Goal: Transaction & Acquisition: Purchase product/service

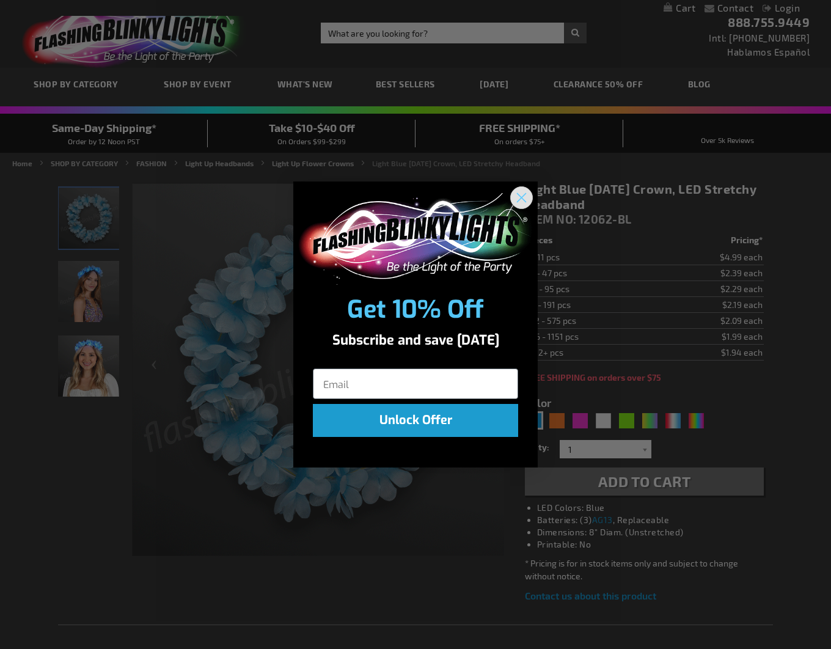
click at [525, 195] on circle "Close dialog" at bounding box center [521, 197] width 20 height 20
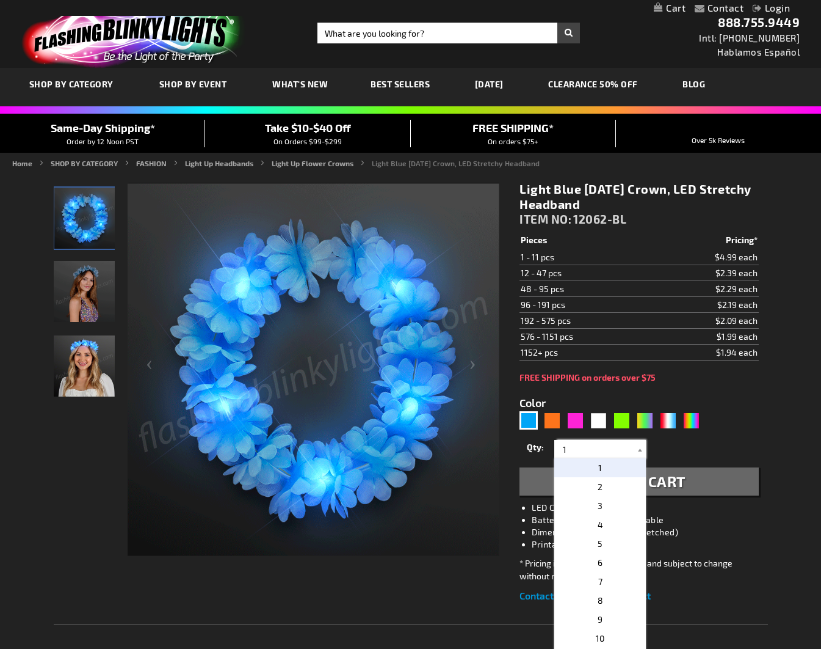
drag, startPoint x: 592, startPoint y: 451, endPoint x: 529, endPoint y: 427, distance: 68.0
click at [529, 427] on form "Color 5629 1" at bounding box center [639, 438] width 239 height 113
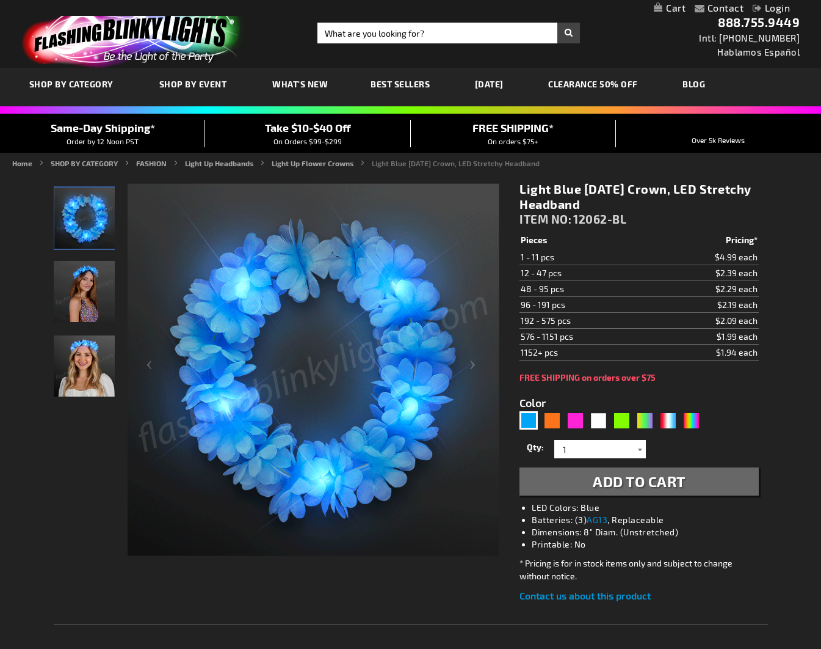
click at [640, 452] on div at bounding box center [640, 449] width 12 height 18
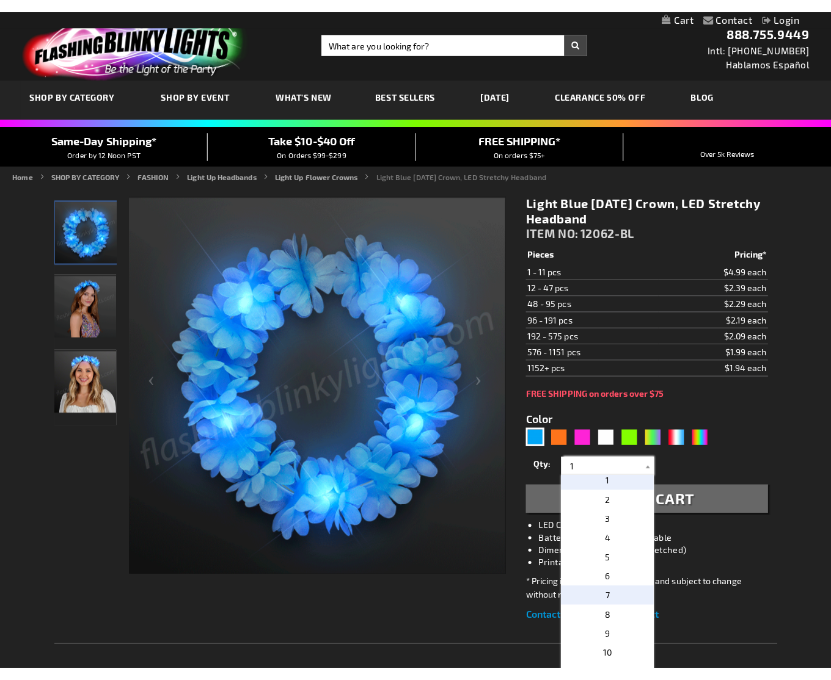
scroll to position [5, 0]
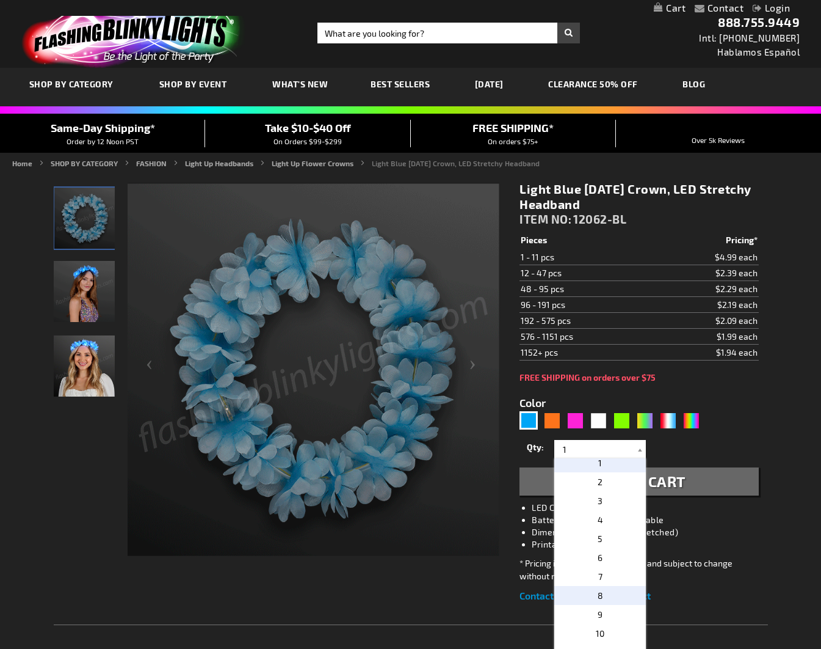
click at [598, 589] on p "8" at bounding box center [600, 595] width 92 height 19
type input "8"
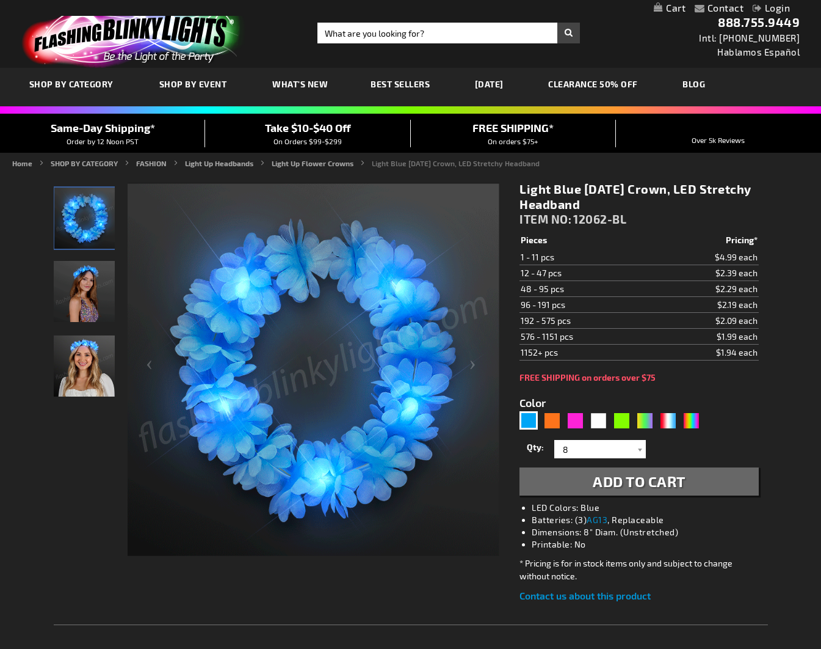
click at [620, 482] on span "Add to Cart" at bounding box center [639, 481] width 93 height 18
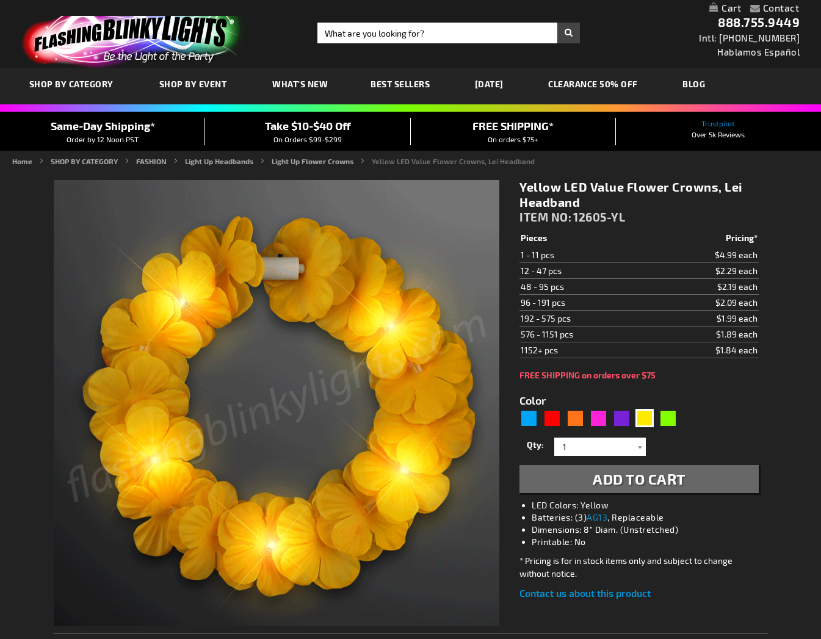
type input "5647"
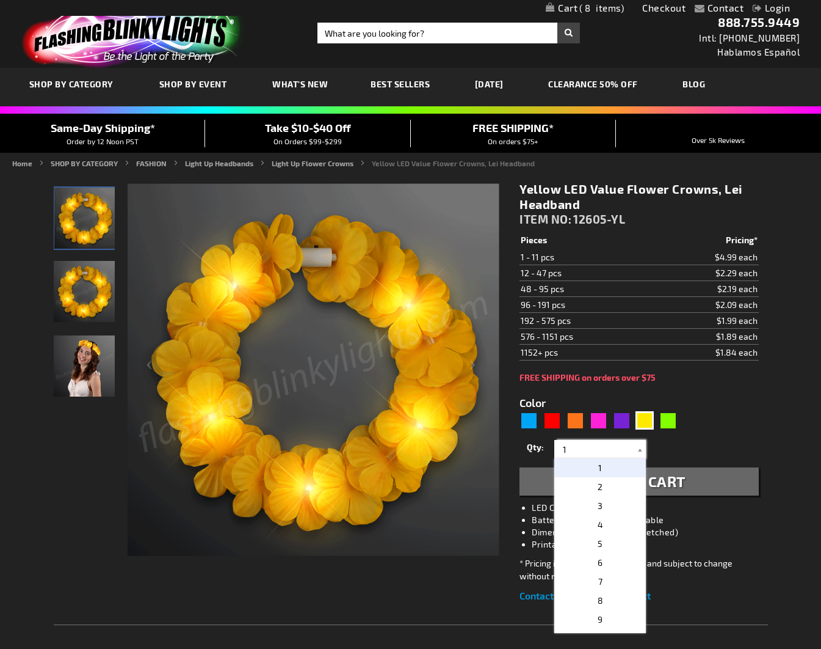
click at [628, 448] on input "1" at bounding box center [602, 449] width 89 height 18
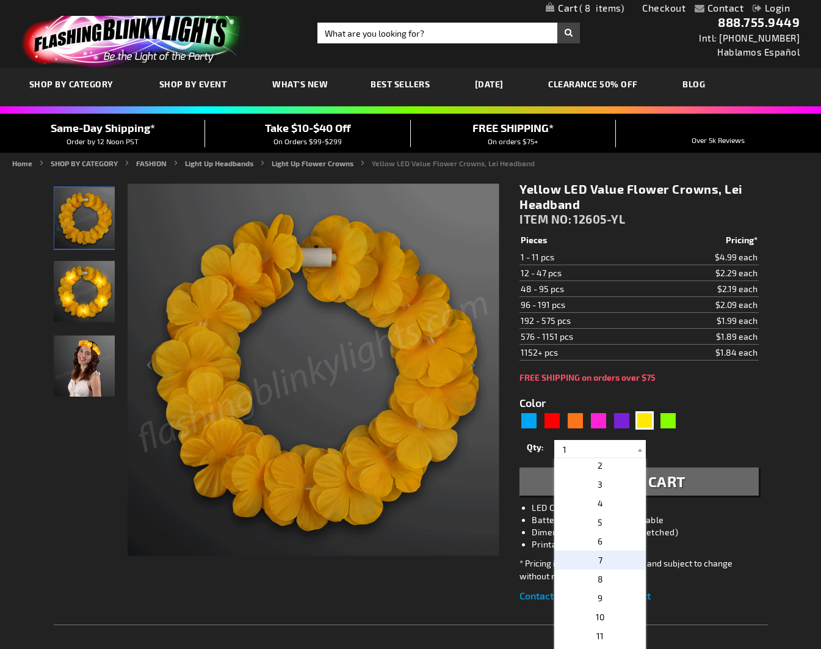
click at [603, 559] on p "7" at bounding box center [600, 559] width 92 height 19
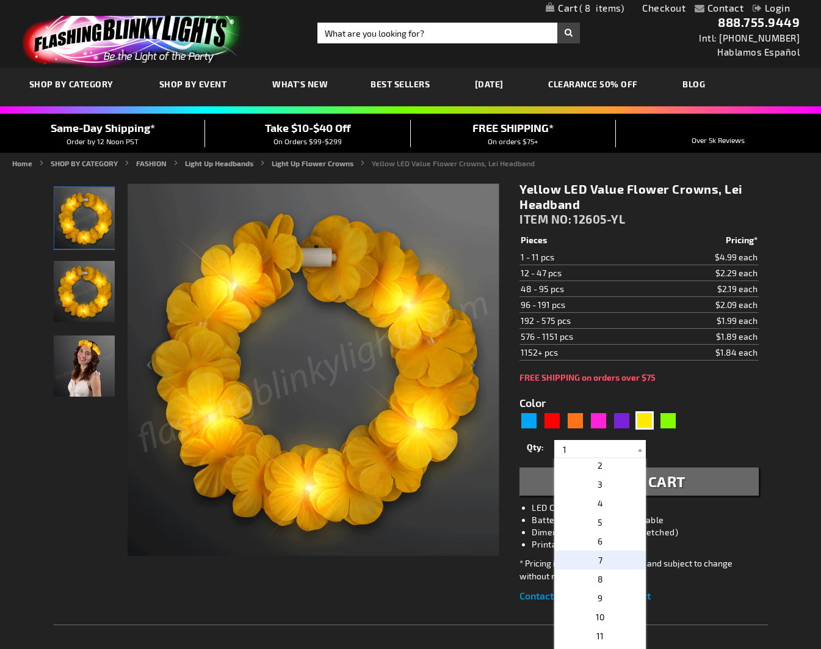
type input "7"
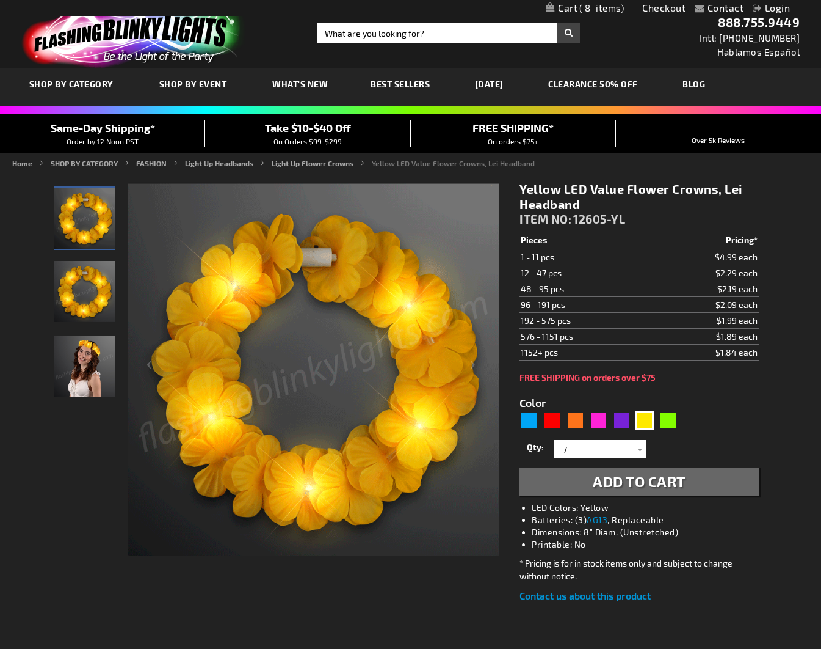
click at [638, 489] on span "Add to Cart" at bounding box center [639, 481] width 93 height 18
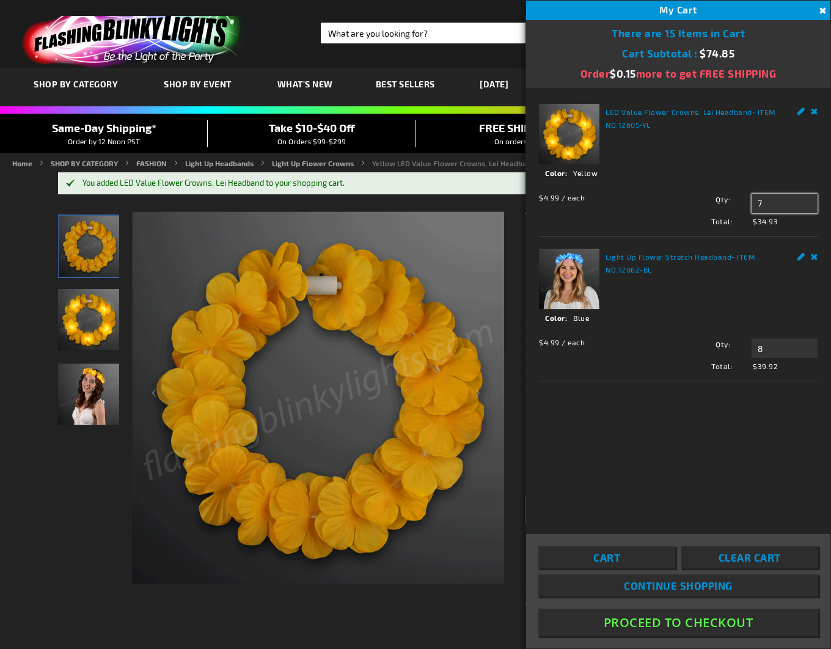
drag, startPoint x: 778, startPoint y: 205, endPoint x: 766, endPoint y: 203, distance: 11.9
click at [766, 203] on input "7" at bounding box center [784, 204] width 66 height 20
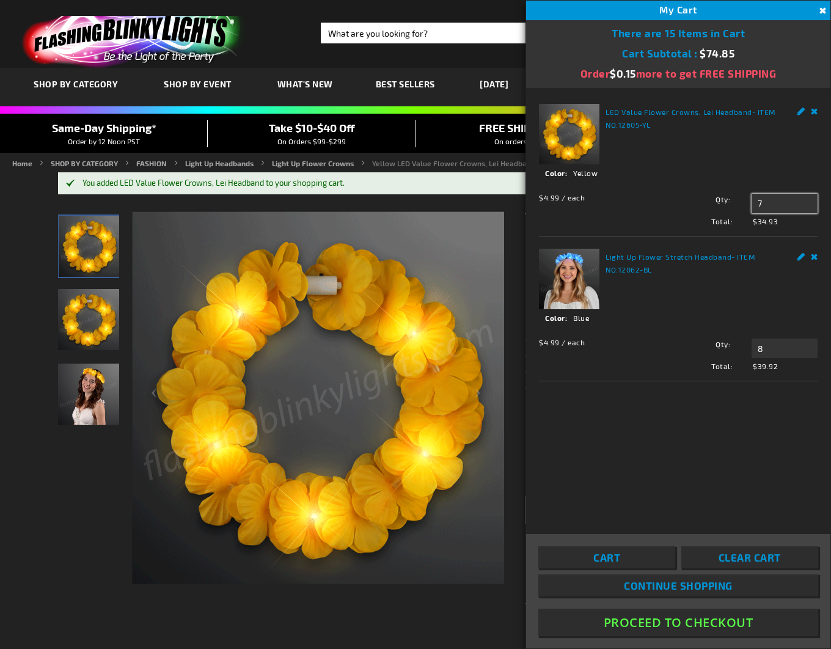
click at [765, 203] on input "7" at bounding box center [784, 204] width 66 height 20
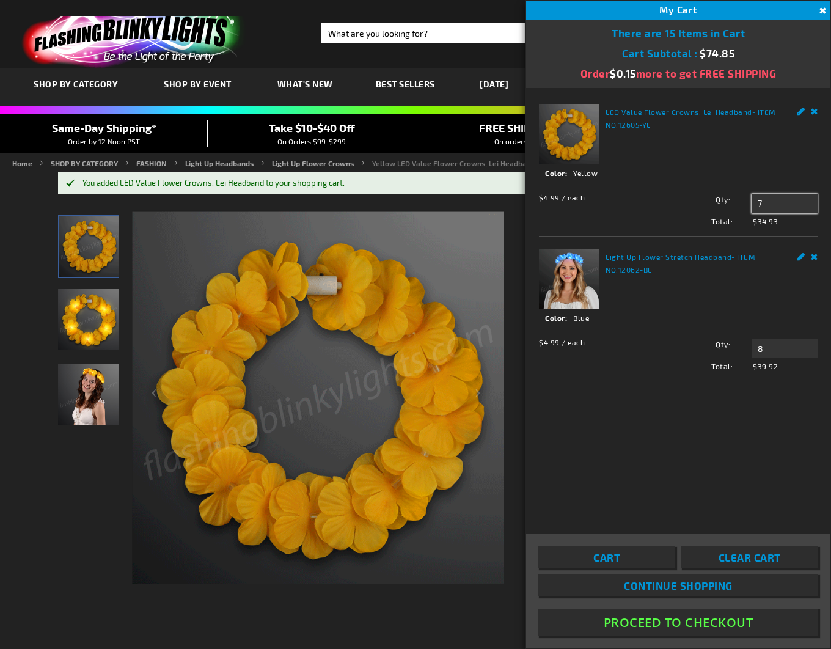
drag, startPoint x: 777, startPoint y: 203, endPoint x: 697, endPoint y: 189, distance: 81.8
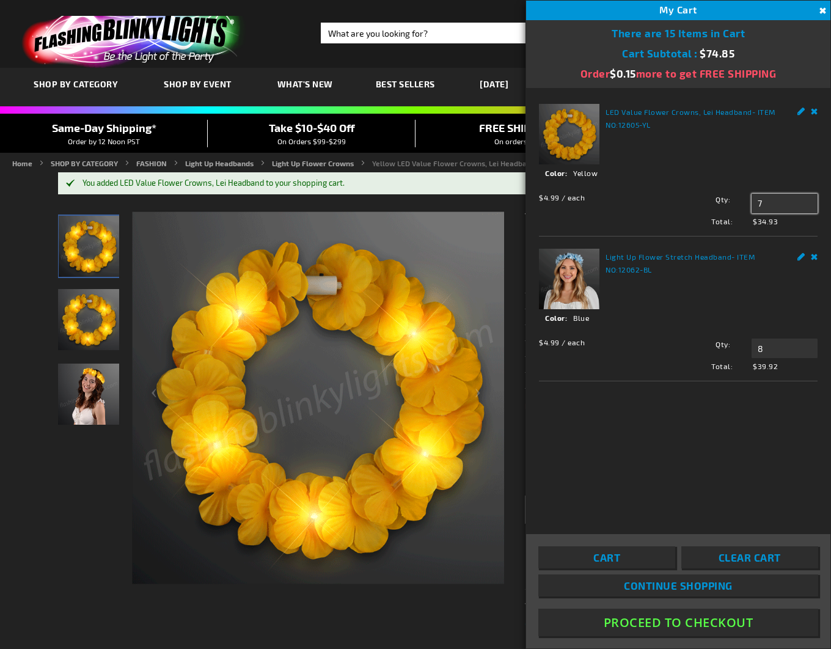
click at [697, 189] on div "$4.99 / each Total: $34.93 Qty 7 Update" at bounding box center [678, 206] width 278 height 39
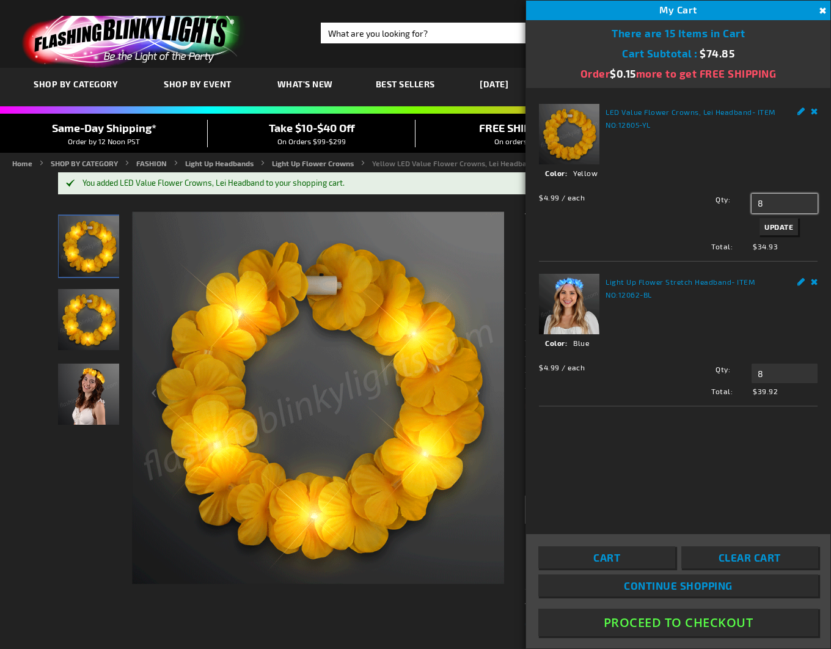
type input "8"
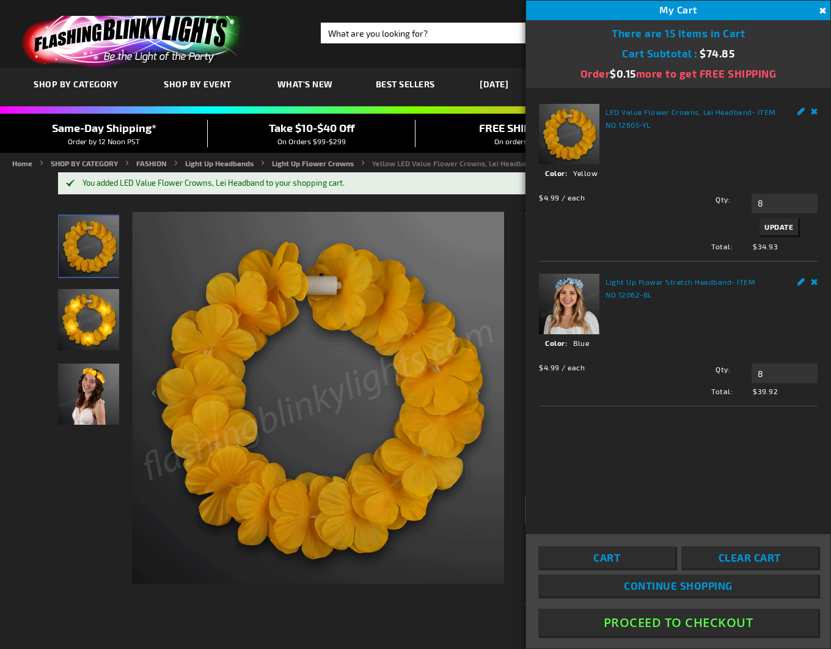
click at [789, 233] on button "Update" at bounding box center [778, 226] width 38 height 17
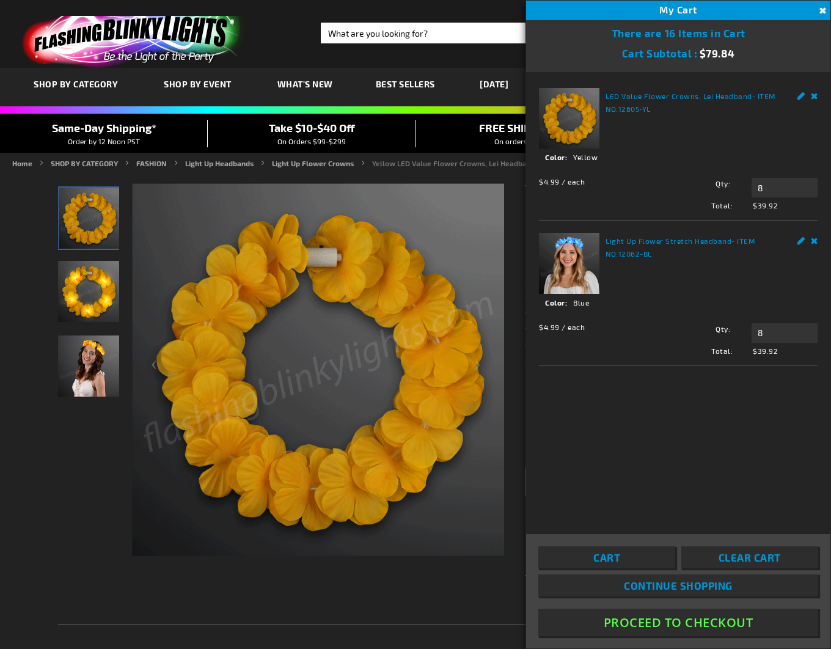
click at [655, 463] on div "LED Value Flower Crowns, Lei Headband - ITEM NO: 12605-YL See Details Options D…" at bounding box center [678, 294] width 304 height 445
click at [731, 619] on button "Proceed To Checkout" at bounding box center [678, 621] width 280 height 27
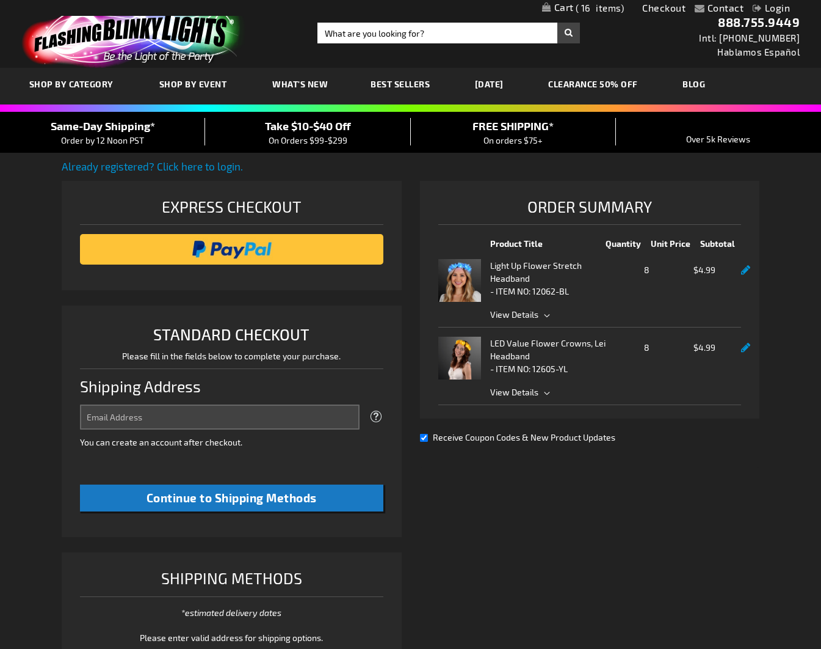
select select "US"
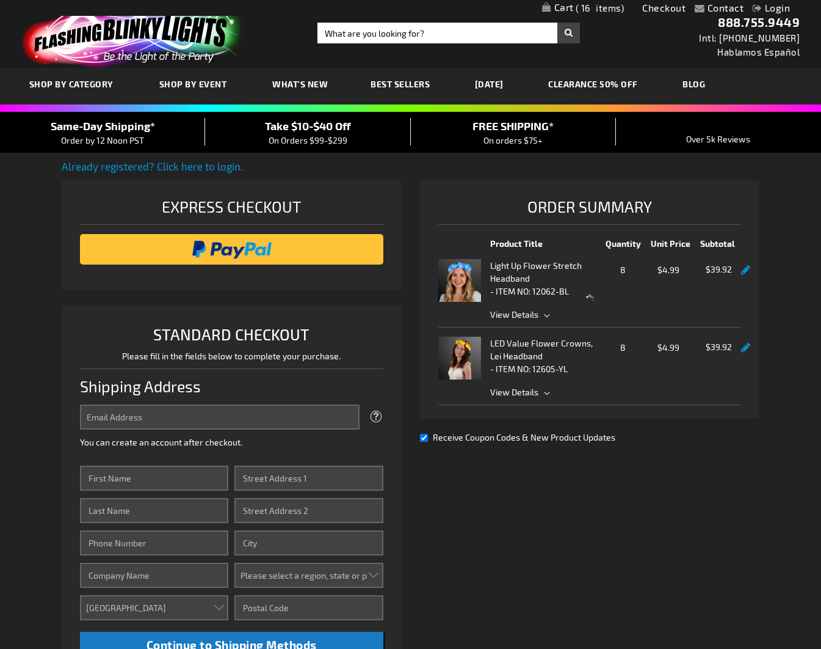
scroll to position [103, 0]
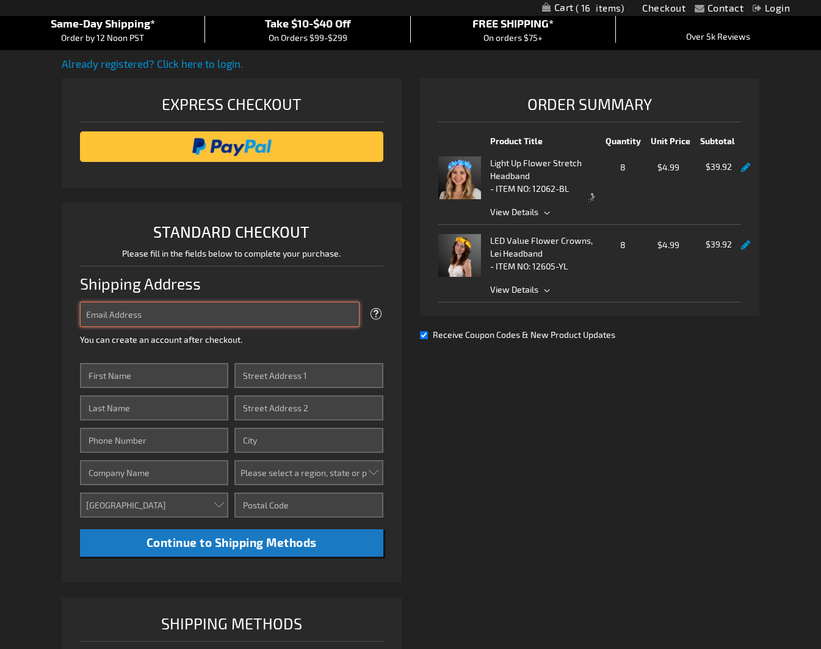
click at [260, 316] on input "Email Address" at bounding box center [220, 314] width 280 height 25
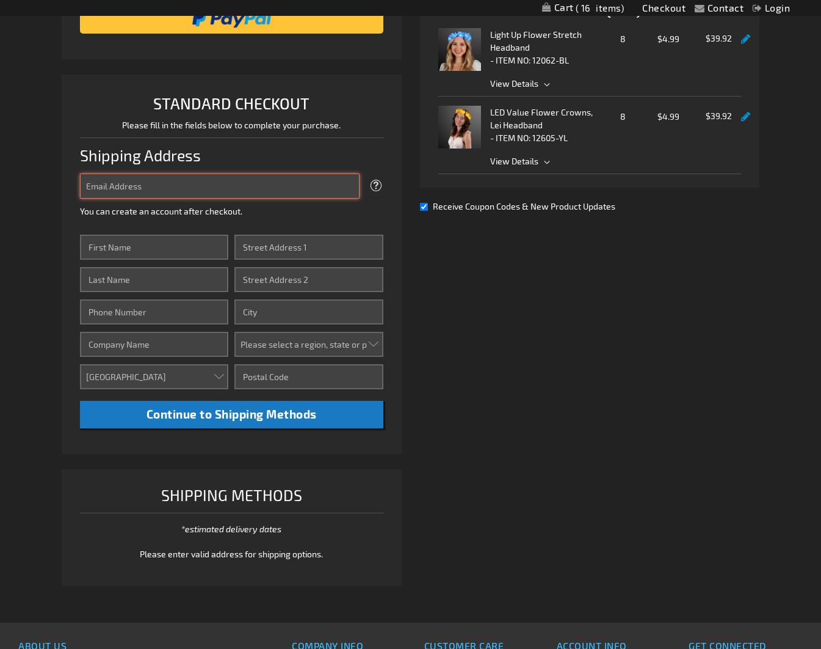
scroll to position [217, 0]
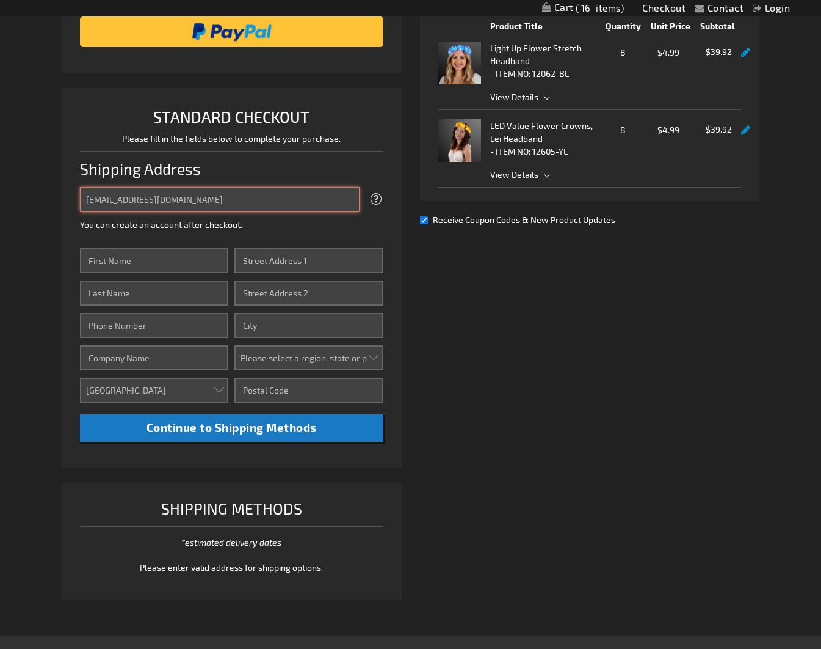
type input "r17advisor.ewong@cnhkeyclub.org"
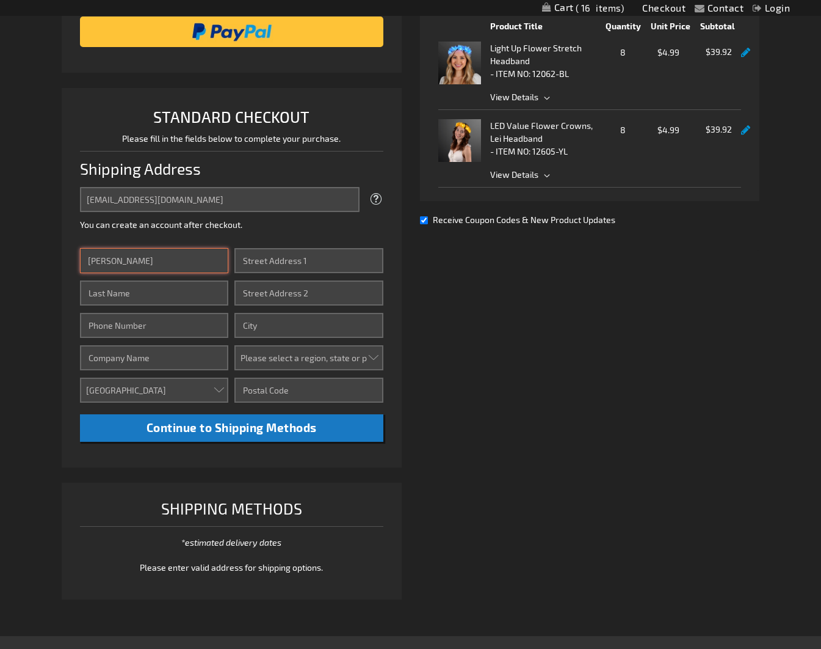
type input "Ashley Wang"
type input "Wang"
click at [125, 259] on input "Ashley Wang" at bounding box center [154, 260] width 148 height 25
type input "Ashley"
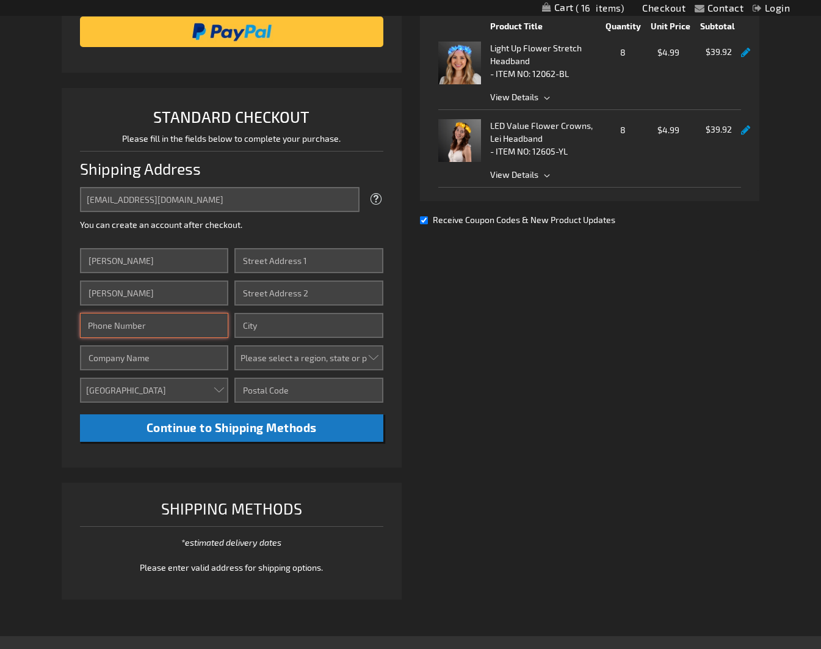
click at [172, 330] on input "Phone Number" at bounding box center [154, 325] width 148 height 25
paste input "(925) 663 5525"
type input "(925) 663 5525"
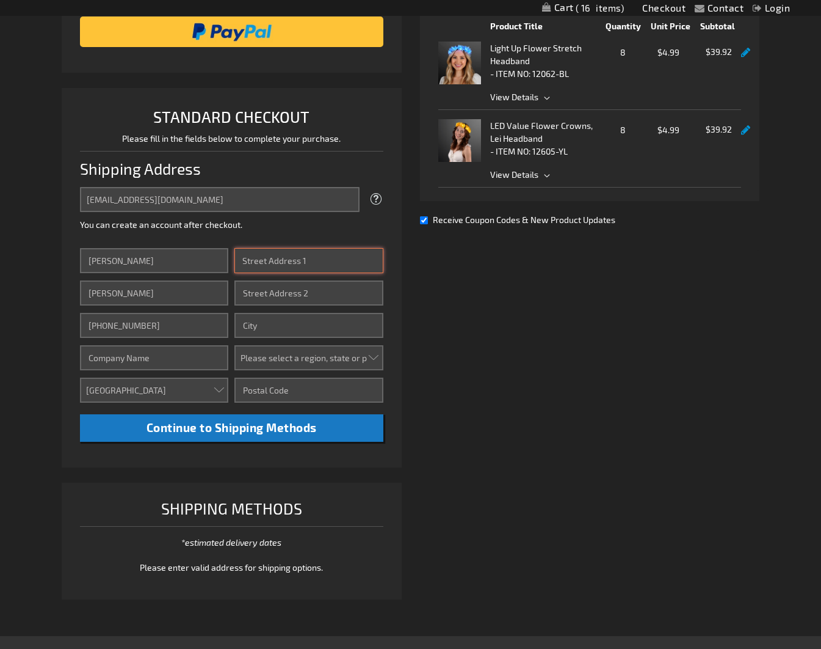
click at [248, 264] on input "Street Address: Line 1" at bounding box center [308, 260] width 148 height 25
paste input "48554 Carlsbad Rd."
type input "48554 Carlsbad Rd."
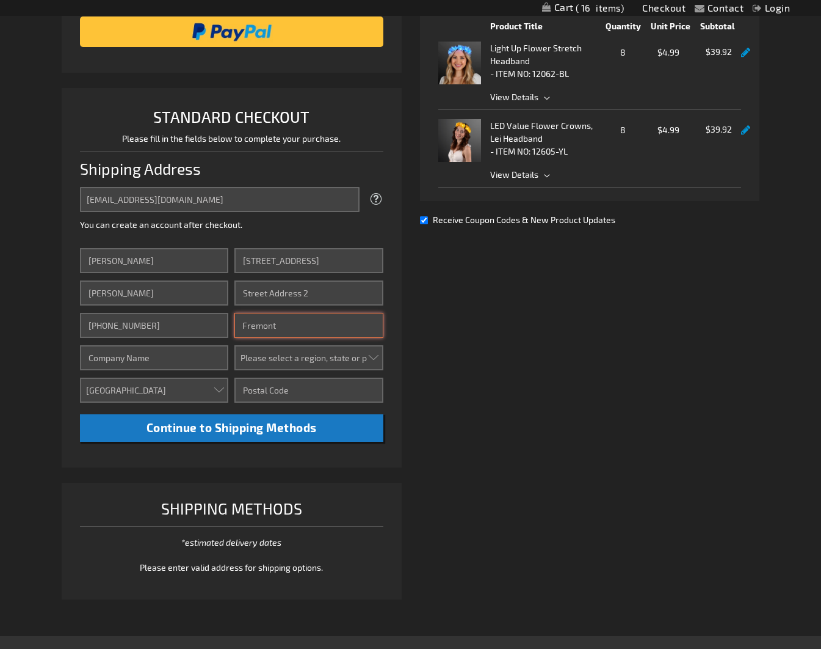
type input "Fremont"
select select "12"
click at [234, 345] on select "Please select a region, state or province. Alabama Alaska Arizona Arkansas Cali…" at bounding box center [308, 357] width 148 height 25
click at [528, 341] on div "Already registered? Click here to login. Shipping Review & Payments Estimated T…" at bounding box center [411, 276] width 698 height 670
click at [311, 393] on input "Zip/Postal Code" at bounding box center [308, 389] width 148 height 25
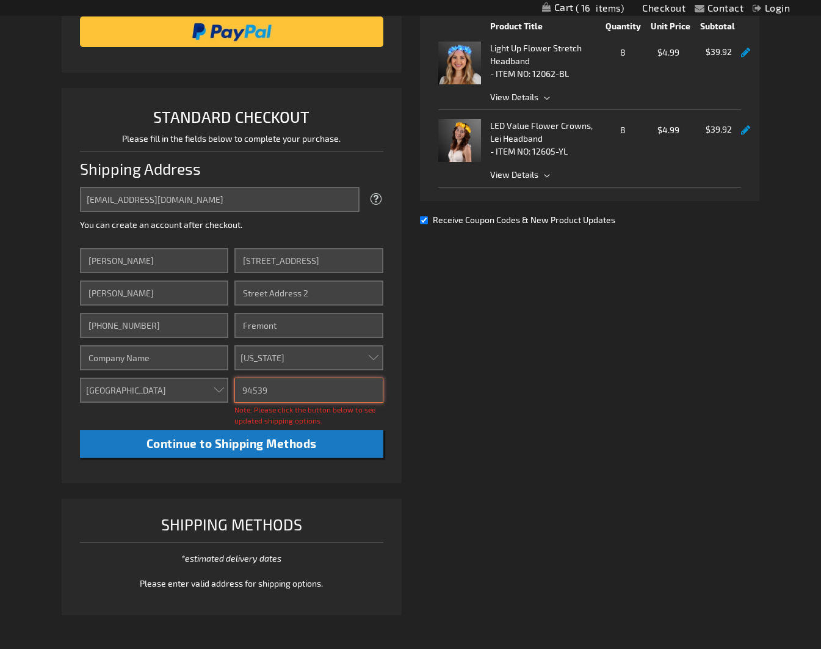
type input "94539"
click at [509, 402] on div "Already registered? Click here to login. Shipping Review & Payments Estimated T…" at bounding box center [411, 284] width 698 height 686
click at [478, 463] on div "Already registered? Click here to login. Shipping Review & Payments Estimated T…" at bounding box center [411, 284] width 698 height 686
click at [230, 484] on ol "Express Checkout STANDARD CHECKOUT Please fill in the fields below to complete …" at bounding box center [232, 289] width 340 height 652
click at [541, 422] on div "Already registered? Click here to login. Shipping Review & Payments Estimated T…" at bounding box center [411, 284] width 698 height 686
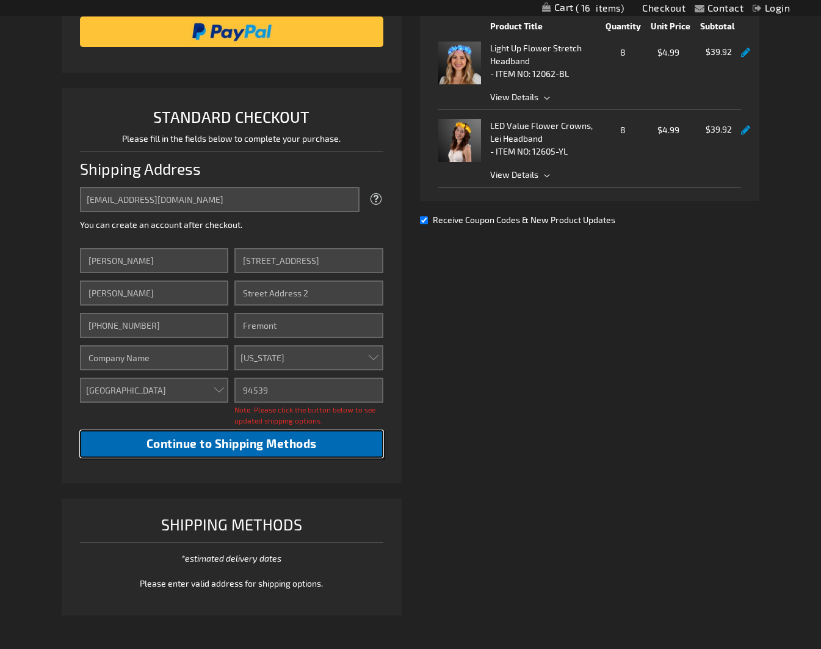
click at [262, 453] on button "Continue to Shipping Methods" at bounding box center [231, 443] width 303 height 27
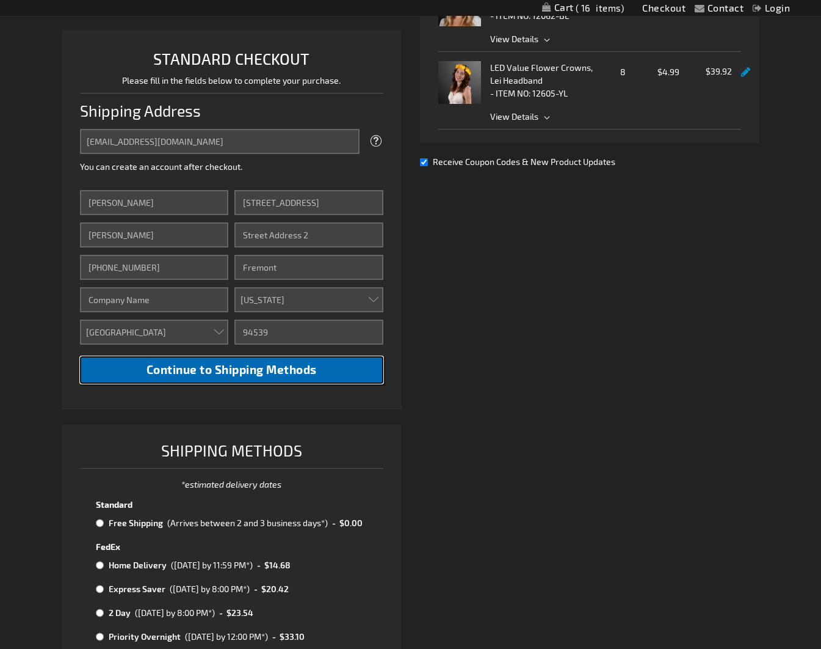
scroll to position [462, 0]
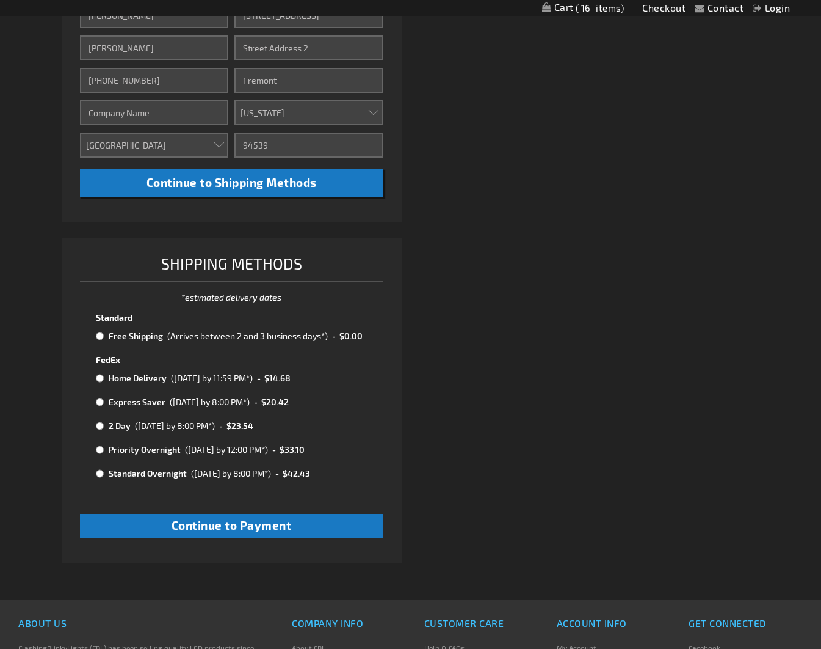
click at [96, 341] on input "radio" at bounding box center [100, 336] width 8 height 10
radio input "true"
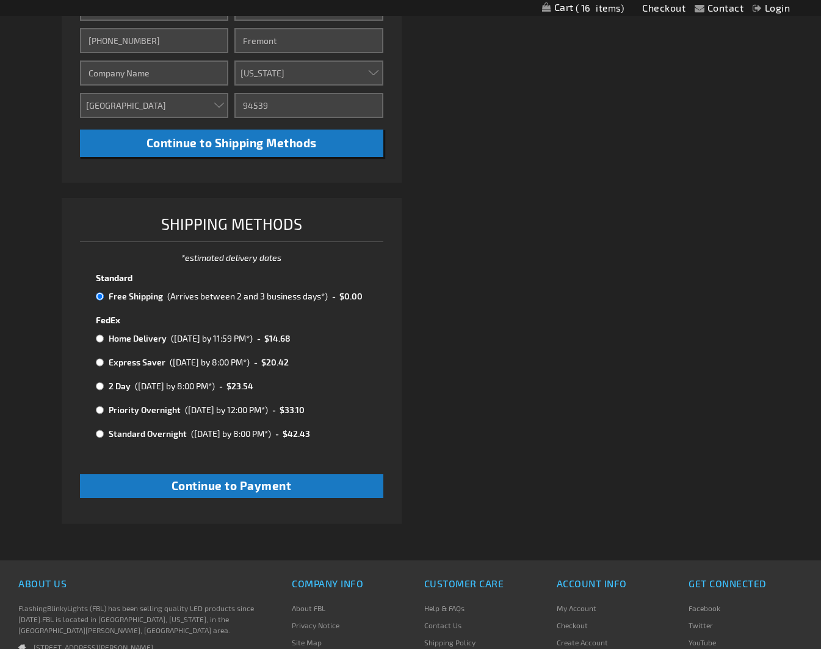
scroll to position [503, 0]
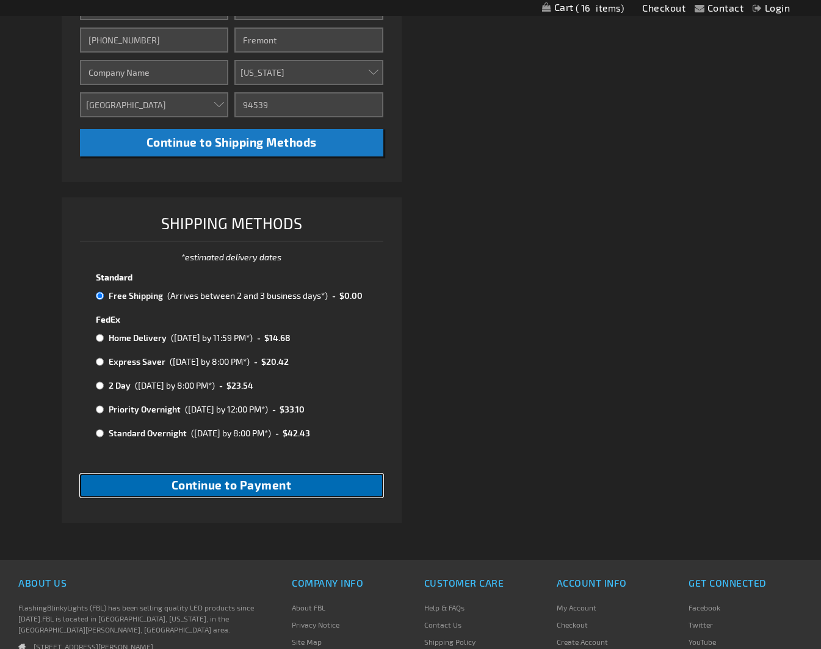
click at [208, 491] on span "Continue to Payment" at bounding box center [232, 485] width 120 height 14
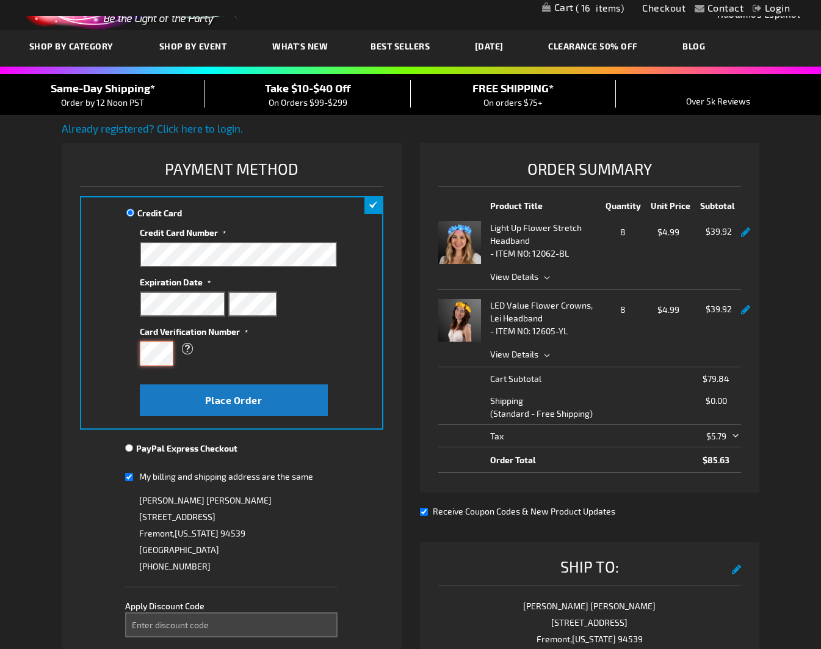
scroll to position [38, 0]
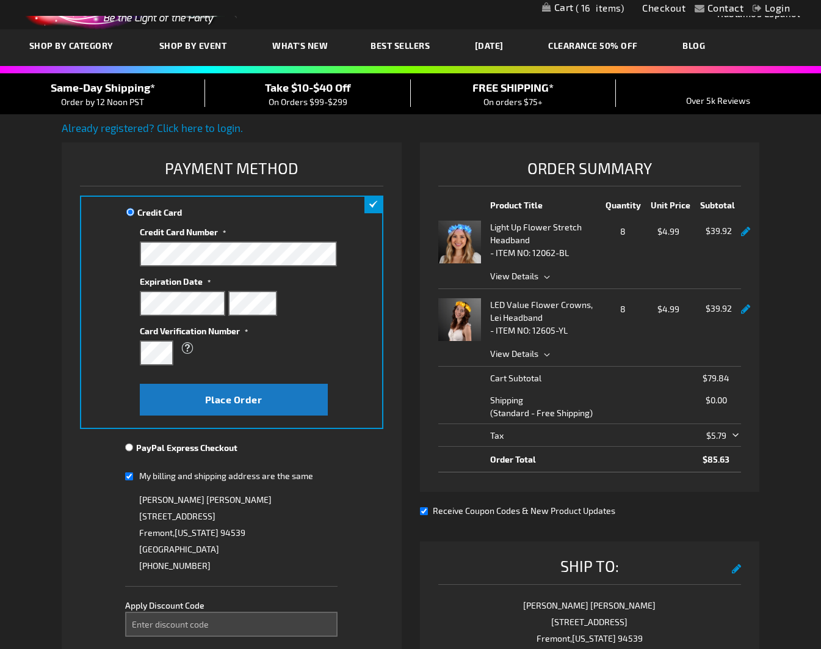
click at [128, 476] on input "My billing and shipping address are the same" at bounding box center [129, 475] width 8 height 25
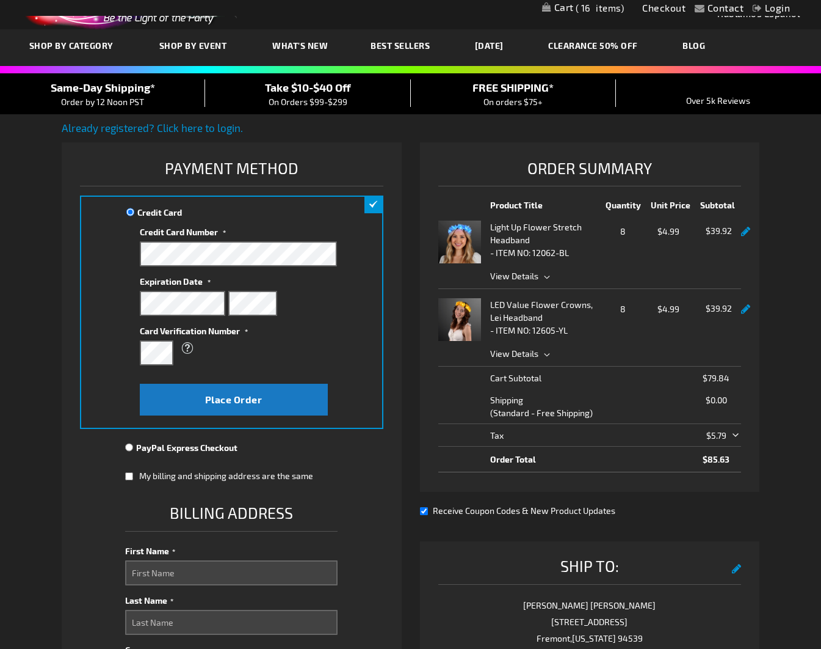
click at [128, 476] on input "My billing and shipping address are the same" at bounding box center [129, 475] width 8 height 25
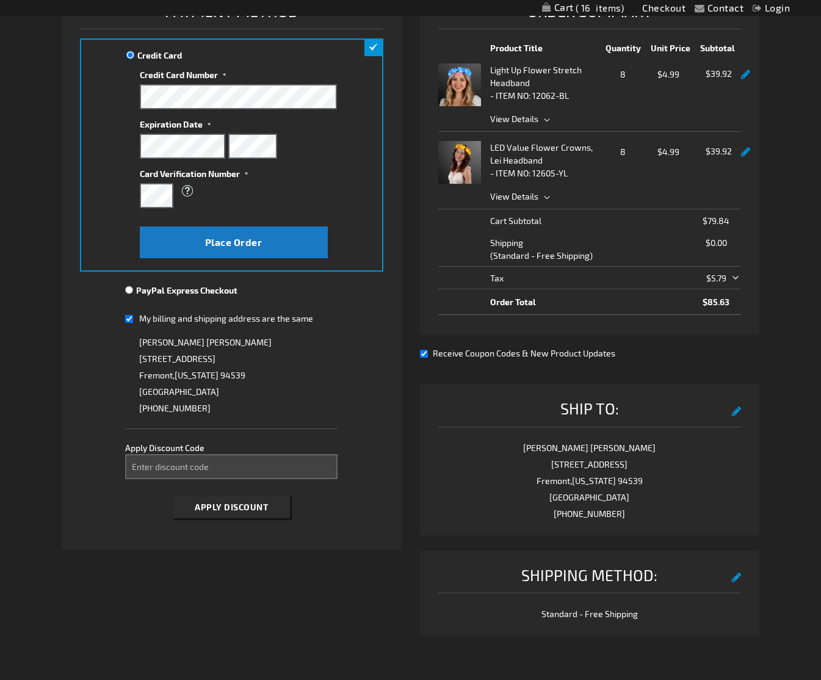
scroll to position [206, 0]
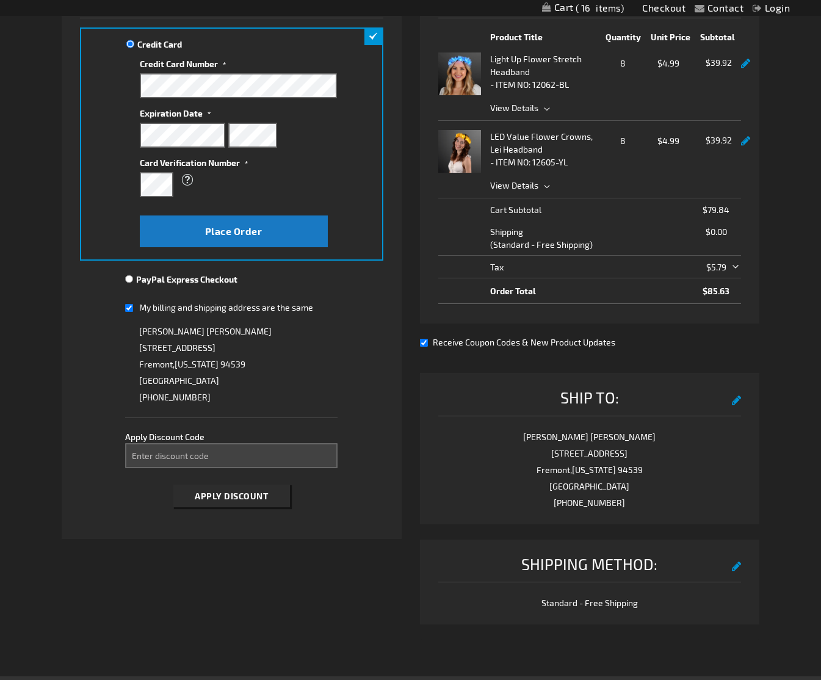
click at [131, 307] on input "My billing and shipping address are the same" at bounding box center [129, 308] width 8 height 25
checkbox input "false"
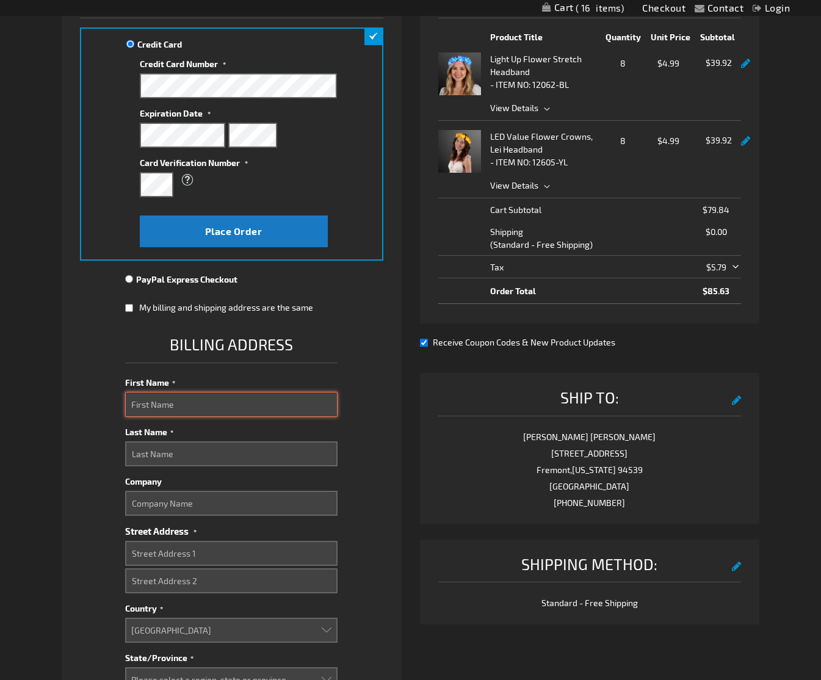
click at [187, 405] on input "First Name" at bounding box center [231, 404] width 213 height 25
type input "Erinn"
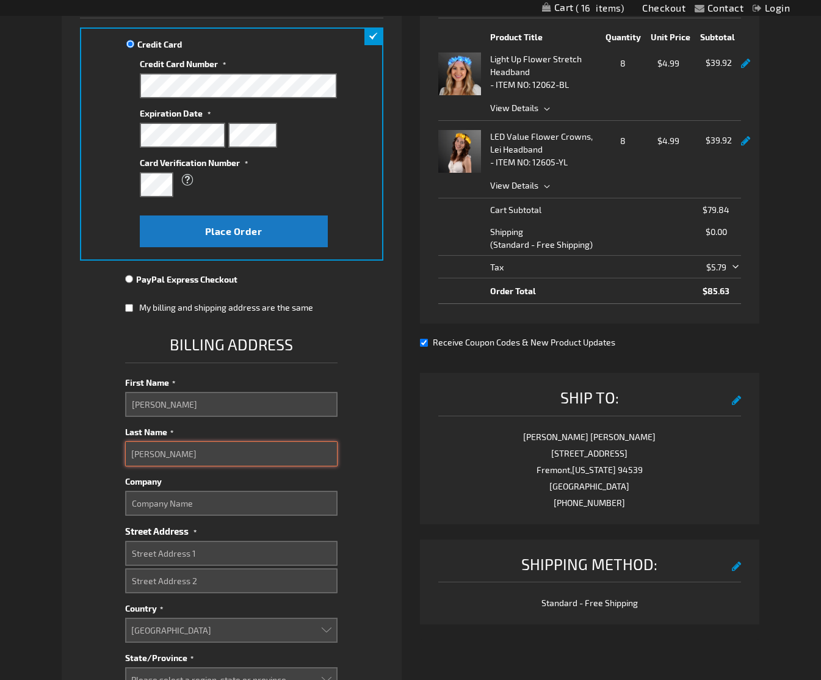
type input "Wong"
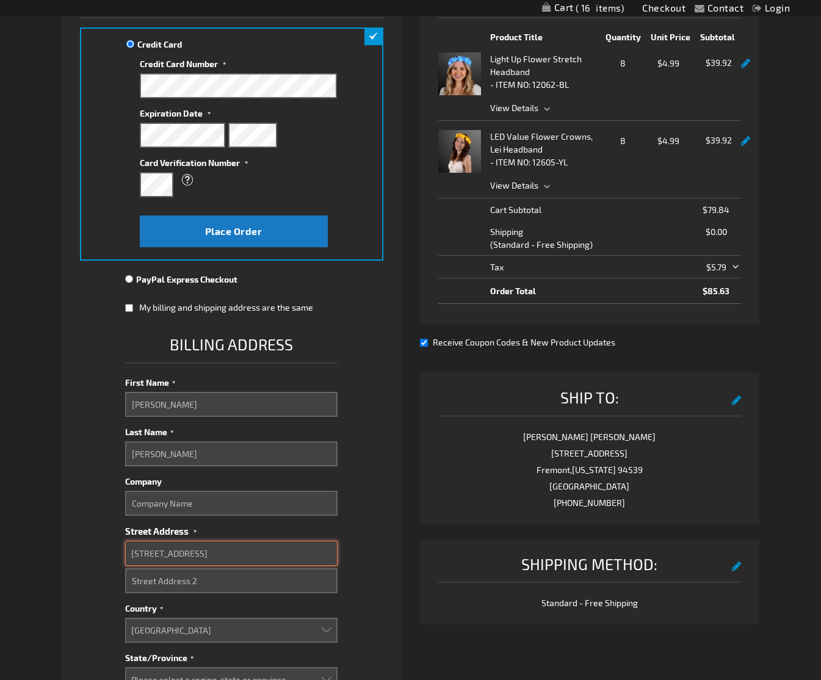
type input "2867 Paddock Way"
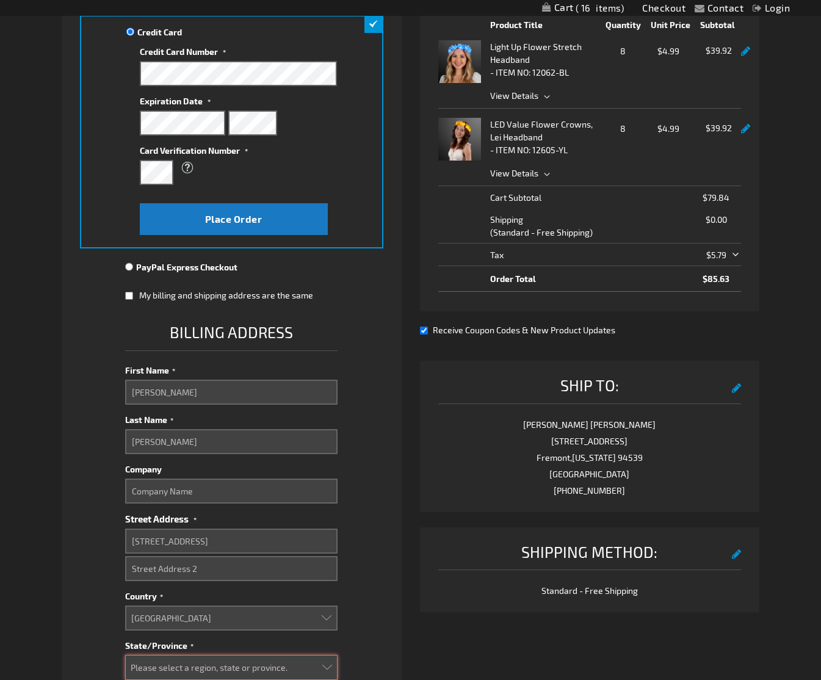
select select "12"
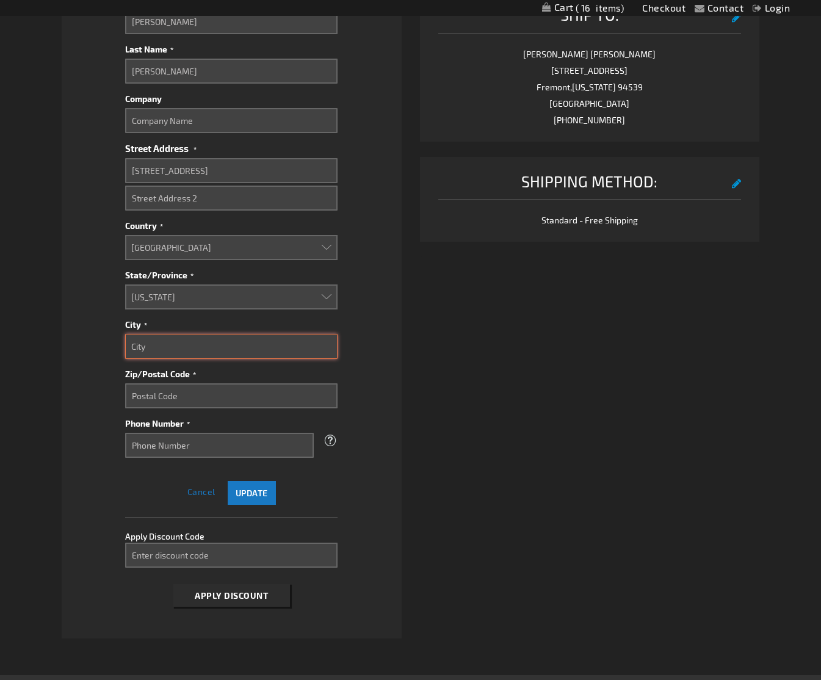
scroll to position [595, 0]
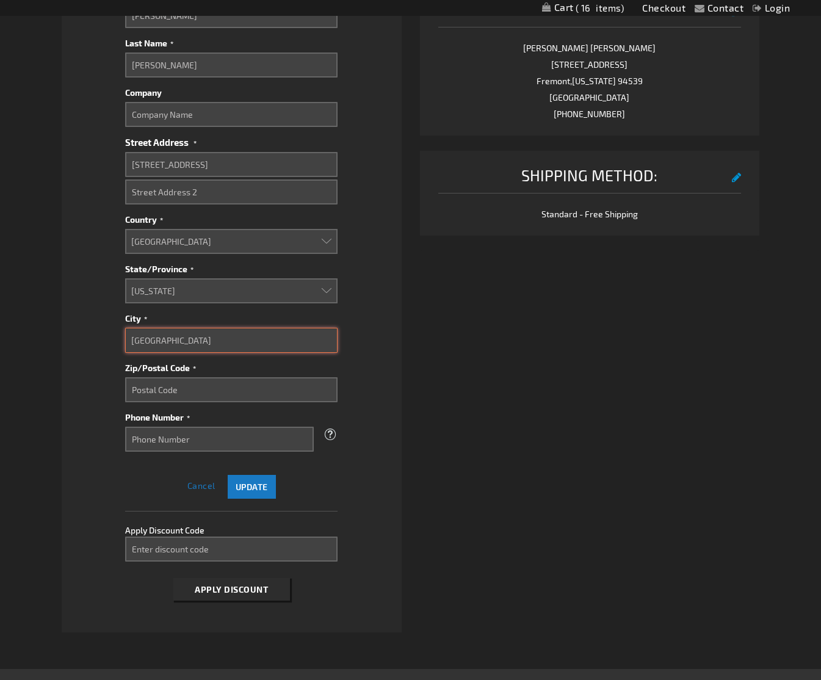
type input "San Mateo"
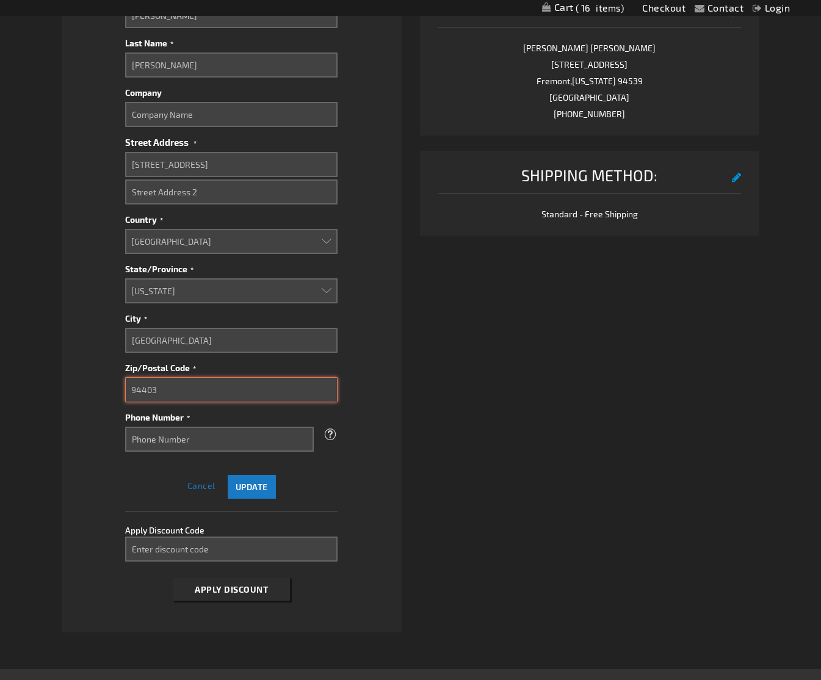
type input "94403"
type input "7143171382"
click at [250, 484] on span "Update" at bounding box center [252, 487] width 32 height 10
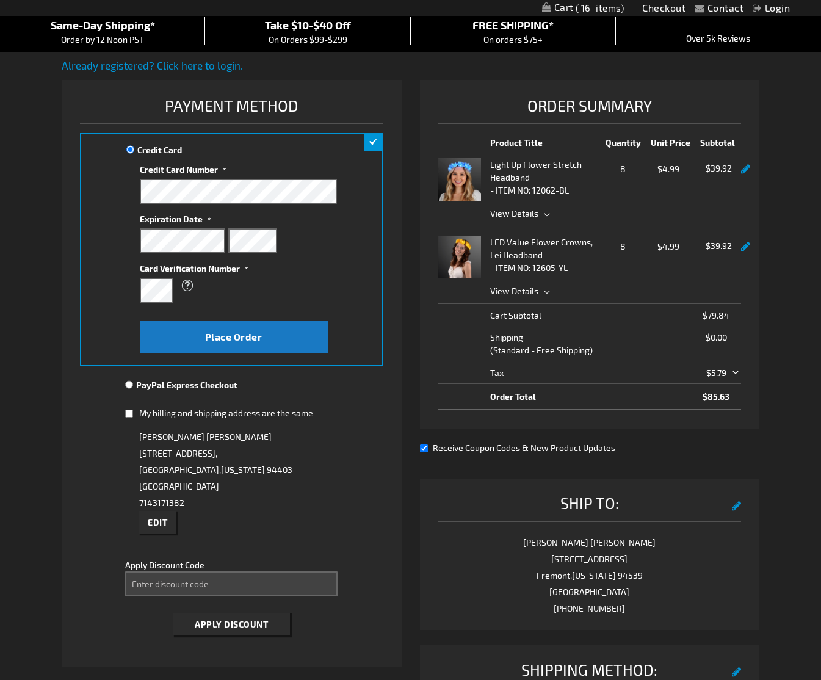
scroll to position [93, 0]
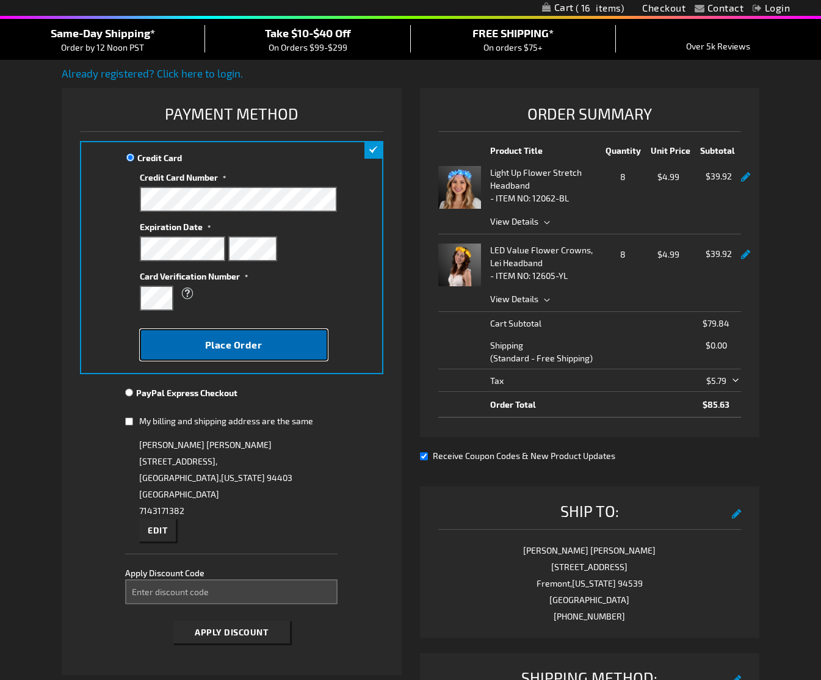
click at [224, 348] on span "Place Order" at bounding box center [233, 345] width 57 height 12
